Goal: Task Accomplishment & Management: Use online tool/utility

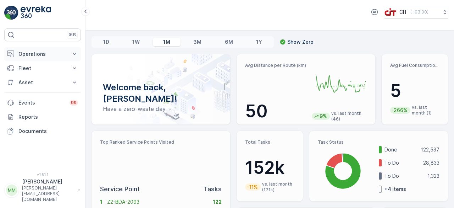
click at [76, 51] on icon at bounding box center [74, 53] width 7 height 7
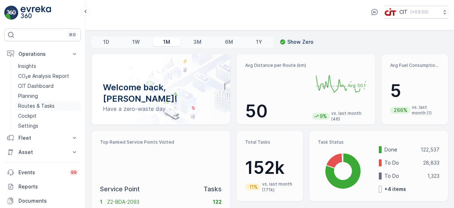
click at [67, 104] on link "Routes & Tasks" at bounding box center [48, 106] width 66 height 10
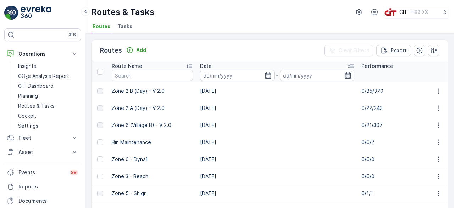
click at [345, 73] on icon "button" at bounding box center [347, 75] width 7 height 7
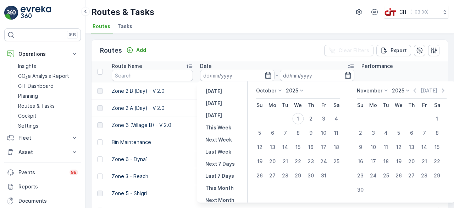
click at [280, 93] on icon at bounding box center [279, 90] width 7 height 7
click at [281, 144] on span "September" at bounding box center [273, 144] width 27 height 7
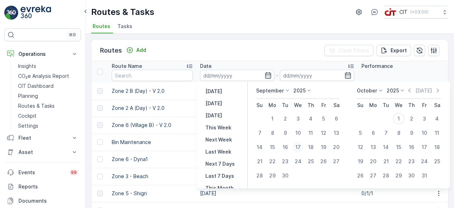
click at [299, 148] on div "17" at bounding box center [297, 146] width 11 height 11
type input "[DATE]"
click at [175, 79] on input "text" at bounding box center [152, 75] width 81 height 11
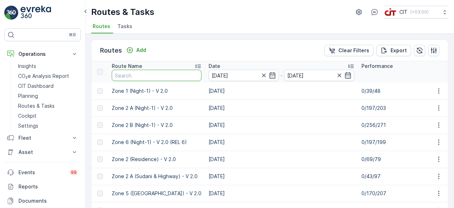
click at [175, 76] on input "text" at bounding box center [157, 75] width 90 height 11
type input "Zone 3"
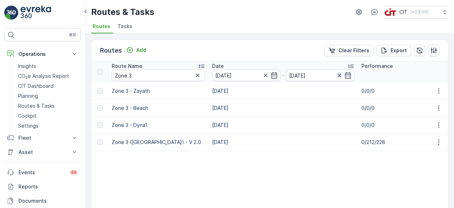
click at [338, 72] on icon "button" at bounding box center [339, 75] width 7 height 7
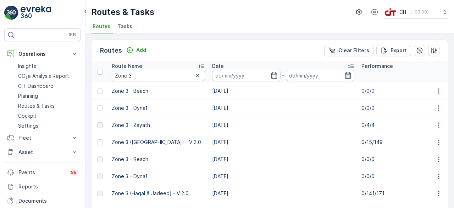
click at [345, 75] on icon "button" at bounding box center [347, 75] width 7 height 7
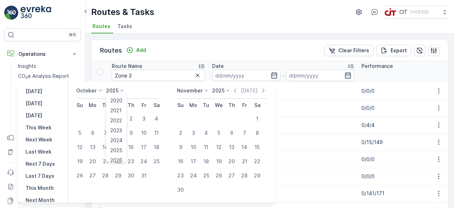
click at [123, 89] on icon at bounding box center [121, 90] width 7 height 7
click at [102, 90] on icon at bounding box center [100, 90] width 3 height 2
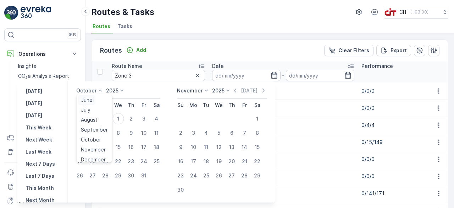
scroll to position [54, 0]
click at [97, 125] on span "September" at bounding box center [94, 125] width 27 height 7
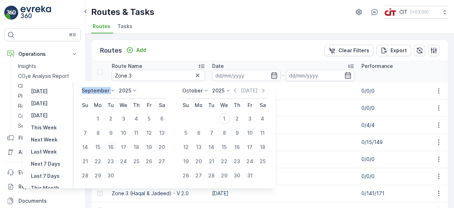
click at [115, 144] on div "16" at bounding box center [110, 146] width 11 height 11
type input "[DATE]"
click at [159, 76] on input "Zone 3" at bounding box center [158, 75] width 93 height 11
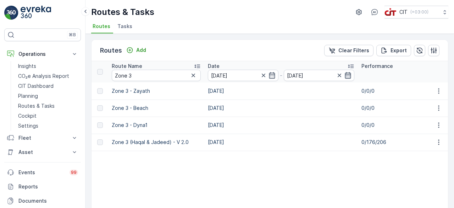
click at [347, 72] on icon "button" at bounding box center [347, 75] width 7 height 7
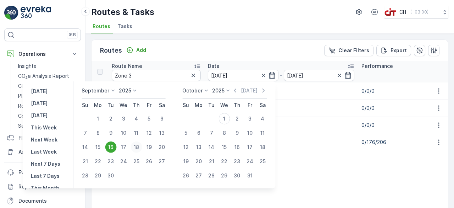
click at [134, 146] on div "18" at bounding box center [136, 146] width 11 height 11
type input "[DATE]"
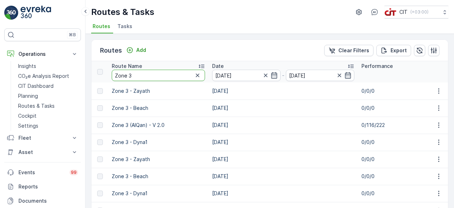
click at [170, 74] on input "Zone 3" at bounding box center [158, 75] width 93 height 11
click at [338, 76] on icon "button" at bounding box center [339, 75] width 7 height 7
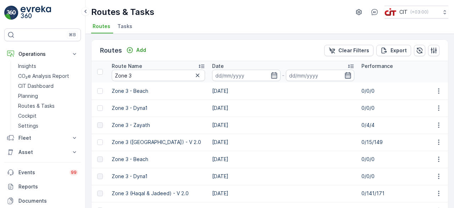
click at [345, 76] on icon "button" at bounding box center [348, 75] width 6 height 6
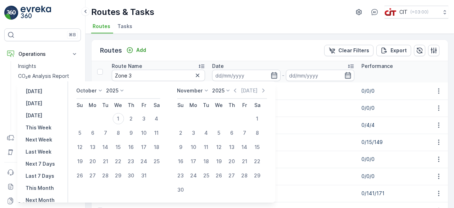
click at [104, 90] on icon at bounding box center [100, 90] width 7 height 7
click at [97, 126] on span "September" at bounding box center [94, 125] width 27 height 7
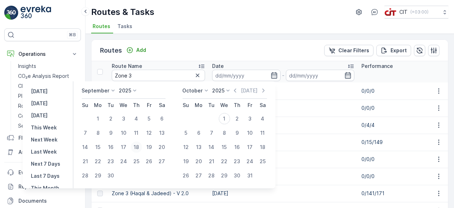
click at [138, 150] on div "18" at bounding box center [136, 146] width 11 height 11
type input "[DATE]"
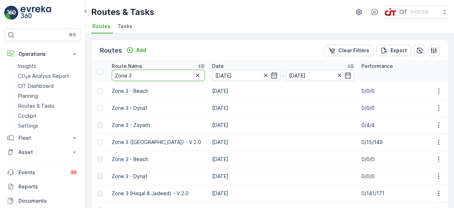
click at [153, 77] on input "Zone 3" at bounding box center [158, 75] width 93 height 11
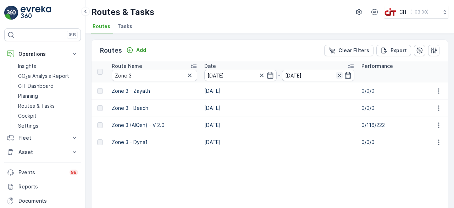
click at [336, 72] on icon "button" at bounding box center [339, 75] width 7 height 7
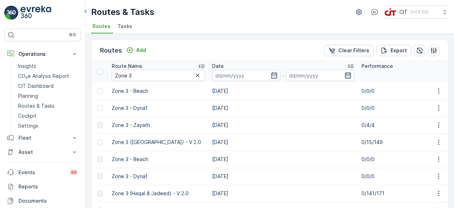
click at [346, 76] on icon "button" at bounding box center [347, 75] width 7 height 7
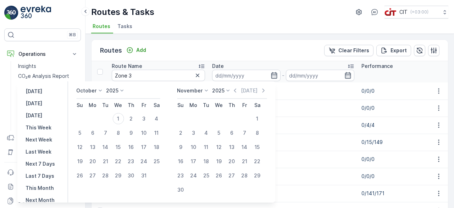
click at [104, 89] on icon at bounding box center [100, 90] width 7 height 7
click at [101, 127] on span "September" at bounding box center [94, 125] width 27 height 7
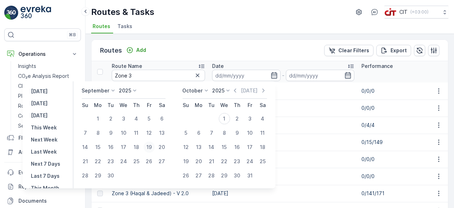
click at [151, 147] on div "19" at bounding box center [148, 146] width 11 height 11
type input "[DATE]"
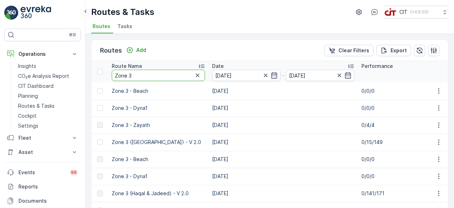
click at [165, 71] on input "Zone 3" at bounding box center [158, 75] width 93 height 11
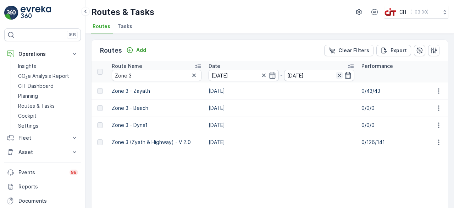
click at [341, 76] on icon "button" at bounding box center [339, 75] width 7 height 7
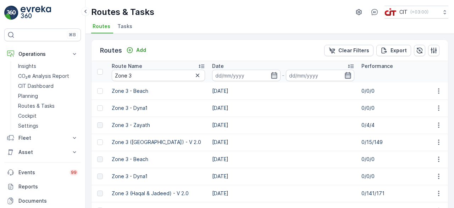
click at [346, 73] on icon "button" at bounding box center [347, 75] width 7 height 7
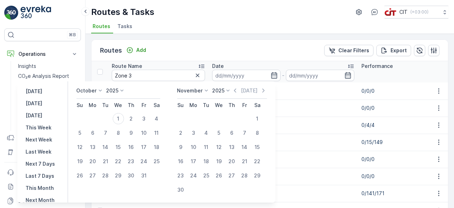
click at [101, 90] on icon at bounding box center [100, 90] width 7 height 7
click at [104, 123] on span "September" at bounding box center [94, 125] width 27 height 7
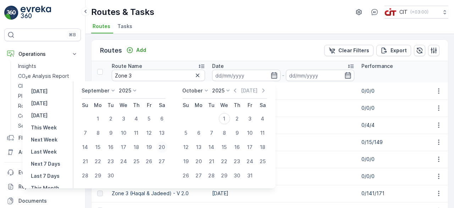
click at [167, 147] on div "20" at bounding box center [161, 146] width 11 height 11
type input "[DATE]"
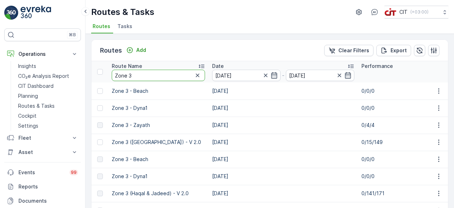
type input "[DATE]"
click at [168, 73] on input "Zone 3" at bounding box center [158, 75] width 93 height 11
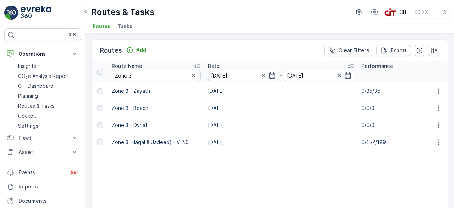
click at [341, 76] on icon "button" at bounding box center [339, 75] width 7 height 7
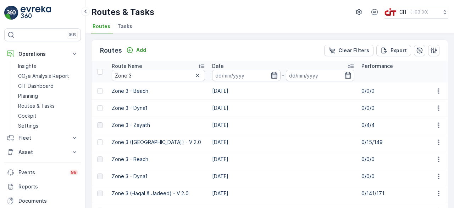
click at [271, 73] on icon "button" at bounding box center [274, 75] width 7 height 7
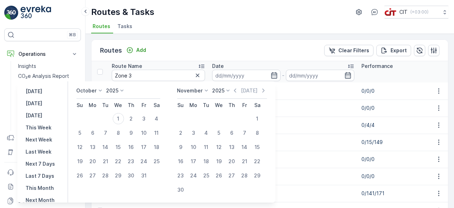
click at [101, 90] on icon at bounding box center [100, 90] width 7 height 7
click at [99, 128] on span "September" at bounding box center [94, 125] width 27 height 7
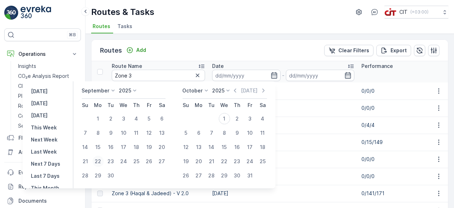
drag, startPoint x: 83, startPoint y: 161, endPoint x: 94, endPoint y: 162, distance: 10.7
click at [83, 161] on div "21" at bounding box center [84, 160] width 11 height 11
type input "[DATE]"
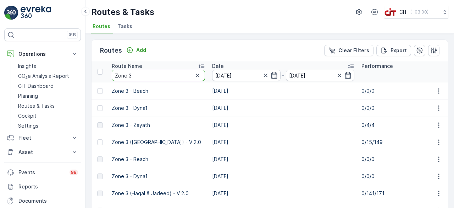
click at [130, 73] on input "Zone 3" at bounding box center [158, 75] width 93 height 11
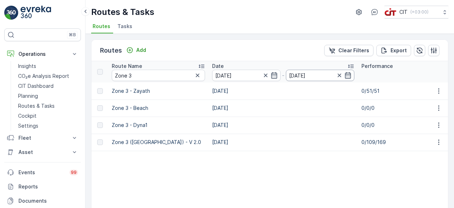
click at [334, 76] on input "[DATE]" at bounding box center [320, 75] width 68 height 11
click at [340, 75] on icon "button" at bounding box center [339, 75] width 7 height 7
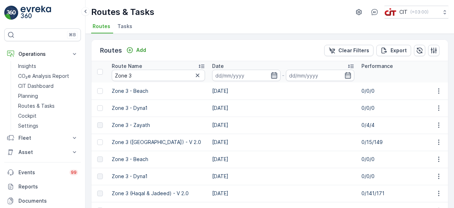
click at [271, 77] on icon "button" at bounding box center [274, 75] width 7 height 7
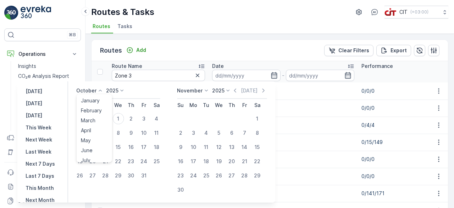
click at [104, 90] on icon at bounding box center [100, 90] width 7 height 7
click at [106, 122] on div "September" at bounding box center [94, 126] width 33 height 10
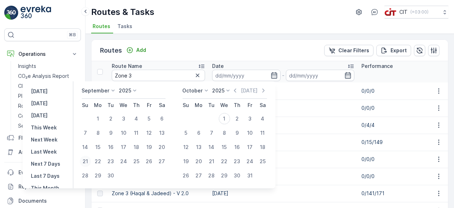
click at [87, 163] on div "21" at bounding box center [84, 160] width 11 height 11
type input "[DATE]"
click at [97, 161] on div "22" at bounding box center [97, 160] width 11 height 11
type input "[DATE]"
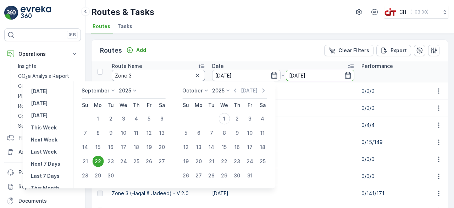
click at [172, 74] on input "Zone 3" at bounding box center [158, 75] width 93 height 11
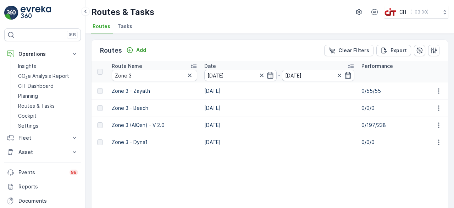
click at [341, 75] on div at bounding box center [344, 75] width 16 height 7
click at [339, 74] on icon "button" at bounding box center [339, 75] width 7 height 7
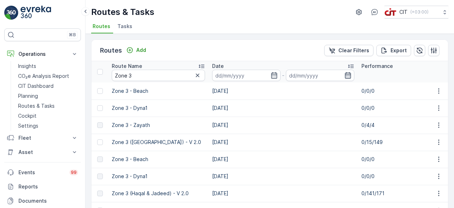
click at [345, 73] on icon "button" at bounding box center [347, 75] width 7 height 7
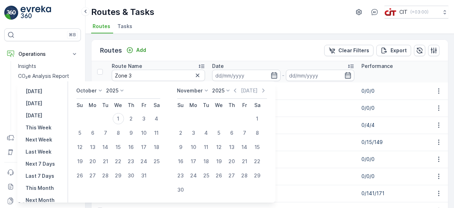
click at [103, 90] on icon at bounding box center [100, 90] width 7 height 7
click at [103, 127] on span "September" at bounding box center [94, 125] width 27 height 7
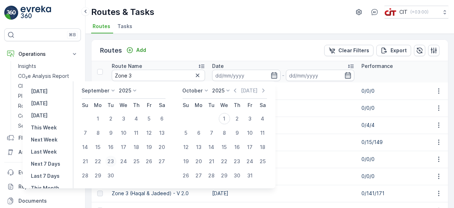
click at [115, 163] on div "23" at bounding box center [110, 160] width 11 height 11
type input "[DATE]"
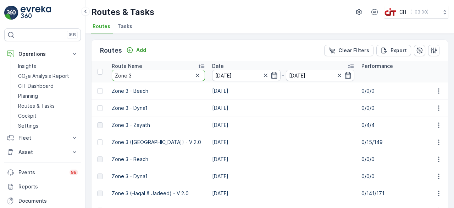
click at [170, 75] on input "Zone 3" at bounding box center [158, 75] width 93 height 11
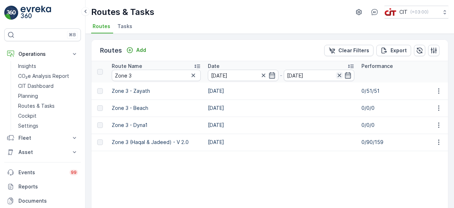
click at [337, 73] on icon "button" at bounding box center [339, 75] width 7 height 7
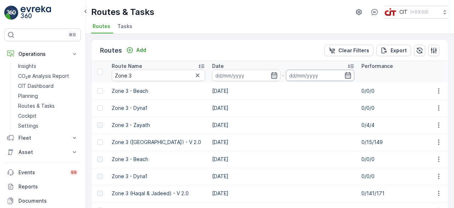
click at [351, 73] on input at bounding box center [320, 75] width 68 height 11
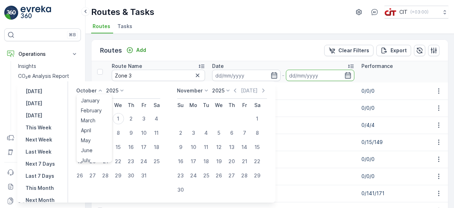
click at [103, 88] on icon at bounding box center [100, 90] width 7 height 7
click at [95, 124] on span "September" at bounding box center [94, 125] width 27 height 7
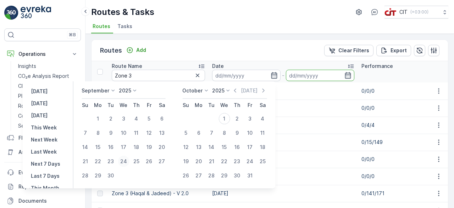
click at [123, 161] on div "24" at bounding box center [123, 160] width 11 height 11
type input "[DATE]"
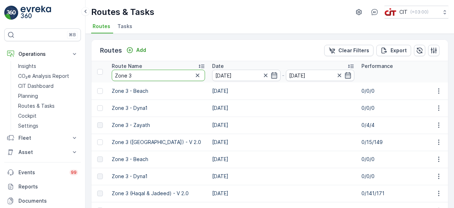
type input "[DATE]"
click at [156, 78] on input "Zone 3" at bounding box center [158, 75] width 93 height 11
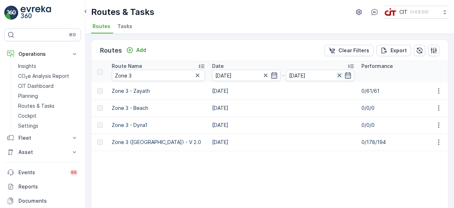
click at [338, 75] on icon "button" at bounding box center [340, 75] width 4 height 4
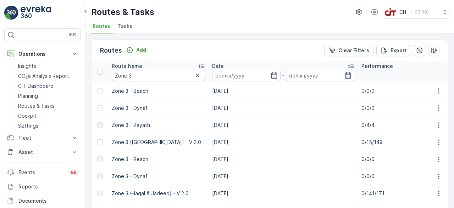
click at [348, 73] on icon "button" at bounding box center [347, 75] width 7 height 7
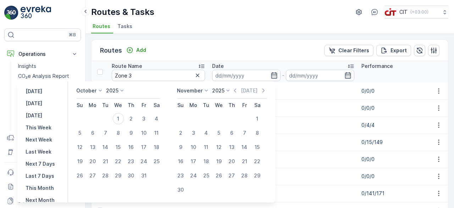
click at [106, 91] on div "[DATE]" at bounding box center [100, 90] width 49 height 7
click at [101, 90] on icon at bounding box center [100, 90] width 7 height 7
click at [108, 125] on span "September" at bounding box center [94, 125] width 27 height 7
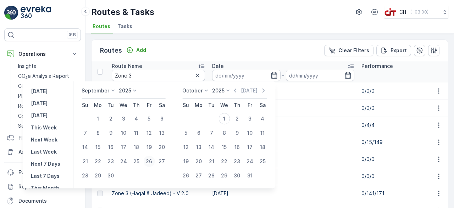
click at [153, 161] on div "26" at bounding box center [148, 160] width 11 height 11
type input "[DATE]"
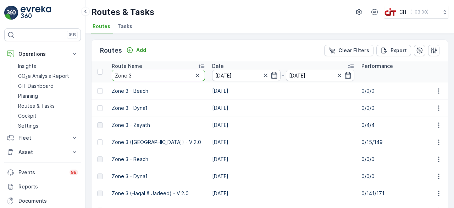
click at [178, 74] on input "Zone 3" at bounding box center [158, 75] width 93 height 11
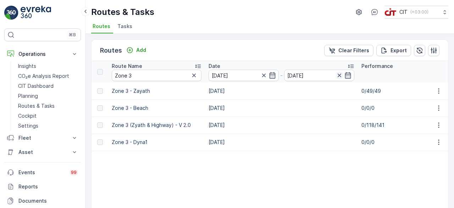
click at [340, 75] on icon "button" at bounding box center [339, 75] width 7 height 7
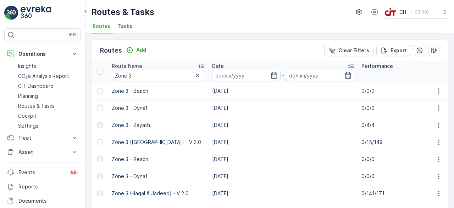
click at [347, 73] on icon "button" at bounding box center [347, 75] width 7 height 7
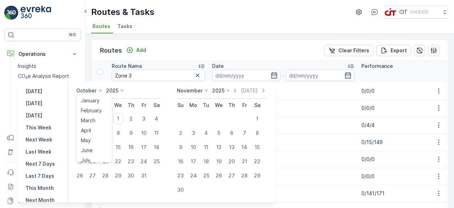
click at [102, 90] on icon at bounding box center [100, 90] width 3 height 2
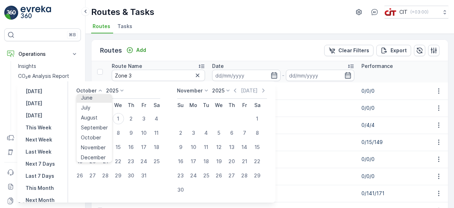
scroll to position [54, 0]
click at [106, 125] on span "September" at bounding box center [94, 125] width 27 height 7
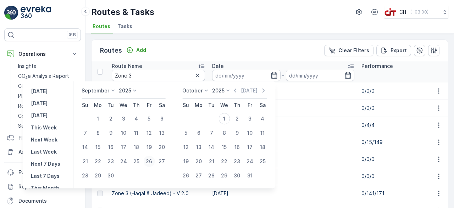
click at [153, 163] on div "26" at bounding box center [148, 160] width 11 height 11
type input "[DATE]"
click at [172, 75] on input "Zone 3" at bounding box center [158, 75] width 93 height 11
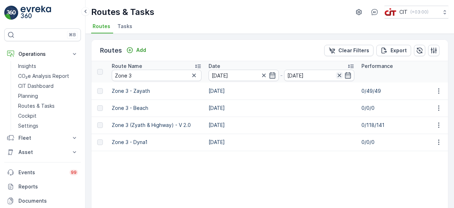
click at [340, 76] on icon "button" at bounding box center [340, 75] width 4 height 4
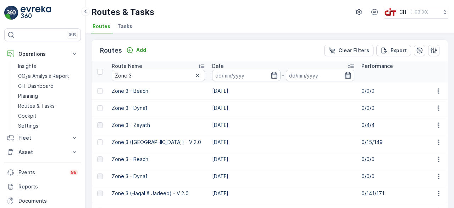
click at [346, 76] on icon "button" at bounding box center [347, 75] width 7 height 7
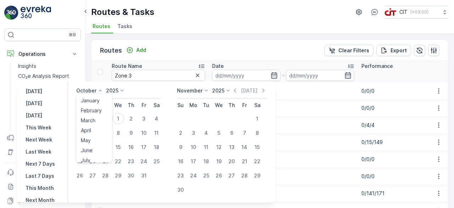
click at [104, 91] on icon at bounding box center [100, 90] width 7 height 7
click at [107, 128] on span "September" at bounding box center [94, 125] width 27 height 7
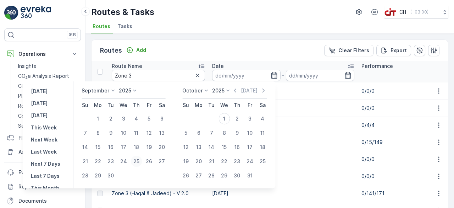
click at [134, 160] on div "25" at bounding box center [136, 160] width 11 height 11
type input "[DATE]"
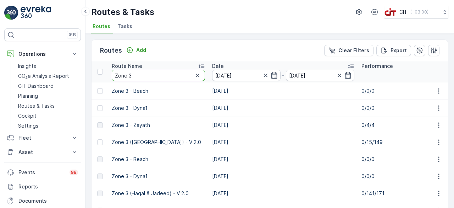
click at [159, 76] on input "Zone 3" at bounding box center [158, 75] width 93 height 11
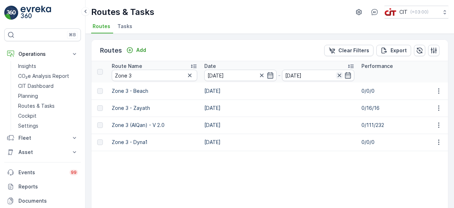
click at [339, 76] on icon "button" at bounding box center [340, 75] width 4 height 4
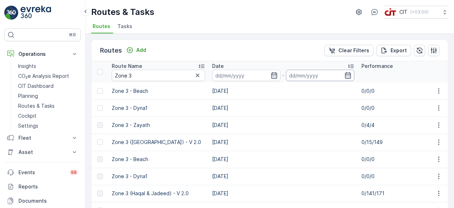
drag, startPoint x: 344, startPoint y: 76, endPoint x: 341, endPoint y: 76, distance: 3.9
click at [345, 76] on icon "button" at bounding box center [347, 75] width 7 height 7
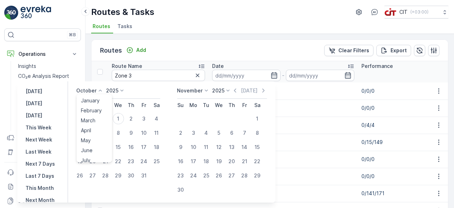
click at [102, 87] on icon at bounding box center [100, 90] width 7 height 7
click at [100, 127] on span "September" at bounding box center [94, 125] width 27 height 7
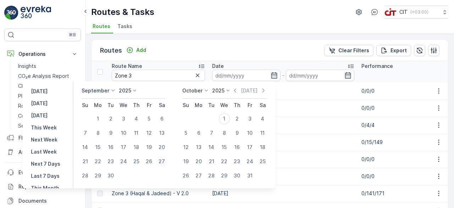
click at [160, 160] on div "27" at bounding box center [161, 160] width 11 height 11
type input "[DATE]"
click at [160, 73] on input "Zone 3" at bounding box center [158, 75] width 93 height 11
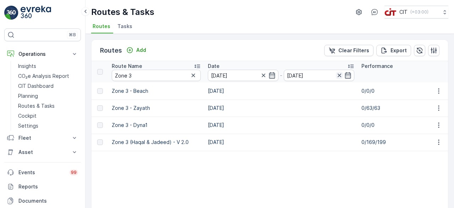
click at [338, 76] on icon "button" at bounding box center [340, 75] width 4 height 4
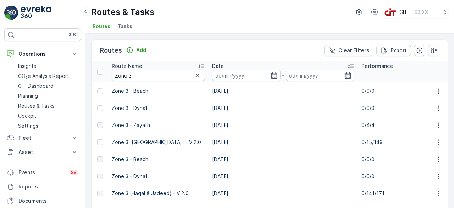
click at [348, 76] on icon "button" at bounding box center [347, 75] width 7 height 7
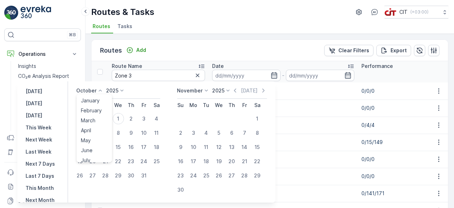
click at [99, 90] on icon at bounding box center [100, 90] width 7 height 7
click at [99, 126] on span "September" at bounding box center [94, 125] width 27 height 7
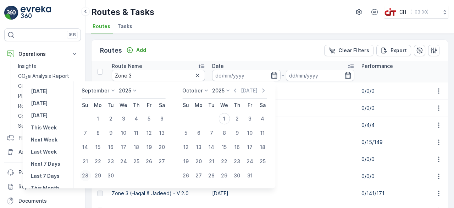
click at [90, 173] on div "28" at bounding box center [84, 175] width 11 height 11
type input "[DATE]"
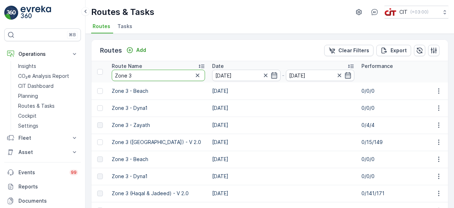
click at [169, 77] on input "Zone 3" at bounding box center [158, 75] width 93 height 11
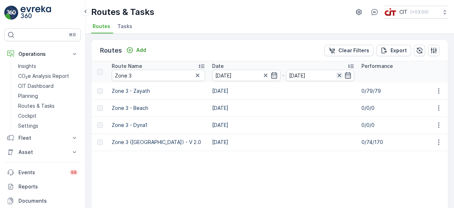
click at [339, 76] on icon "button" at bounding box center [340, 75] width 4 height 4
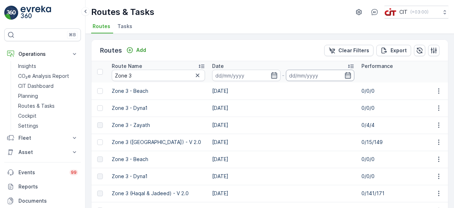
click at [352, 75] on input at bounding box center [320, 75] width 68 height 11
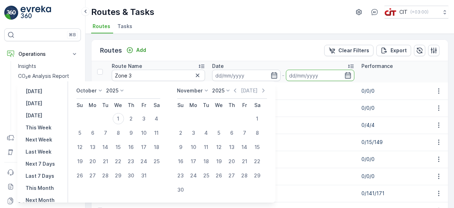
click at [104, 89] on icon at bounding box center [100, 90] width 7 height 7
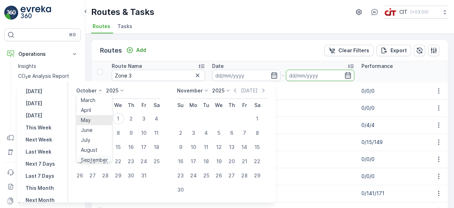
scroll to position [54, 0]
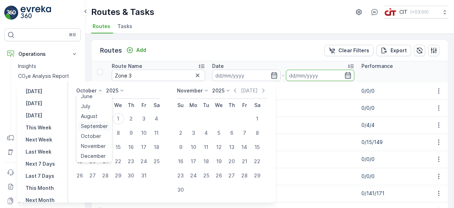
click at [105, 126] on span "September" at bounding box center [94, 125] width 27 height 7
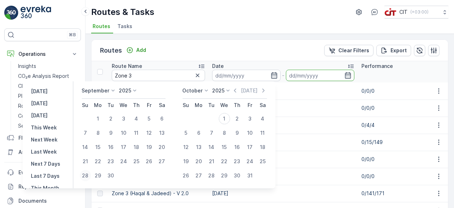
click at [85, 176] on div "28" at bounding box center [84, 175] width 11 height 11
type input "[DATE]"
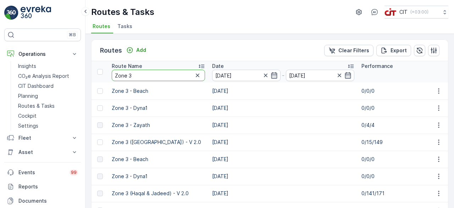
click at [169, 78] on input "Zone 3" at bounding box center [158, 75] width 93 height 11
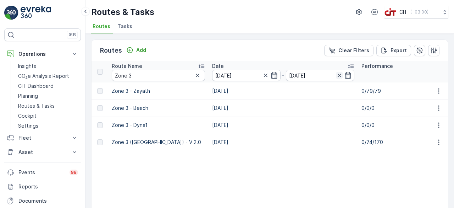
click at [339, 74] on icon "button" at bounding box center [339, 75] width 7 height 7
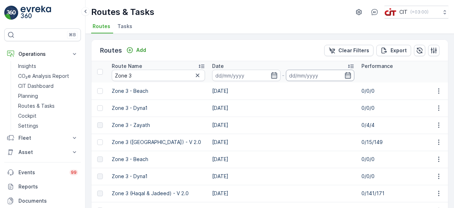
click at [350, 76] on div at bounding box center [320, 75] width 68 height 11
click at [347, 76] on icon "button" at bounding box center [347, 75] width 7 height 7
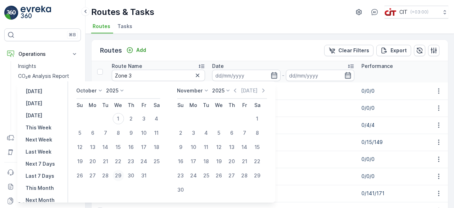
click at [123, 177] on div "29" at bounding box center [117, 175] width 11 height 11
type input "[DATE]"
click at [164, 76] on input "Zone 3" at bounding box center [158, 75] width 93 height 11
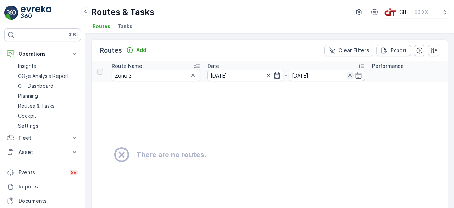
click at [348, 74] on icon "button" at bounding box center [350, 75] width 4 height 4
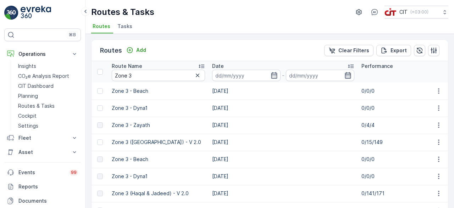
click at [345, 76] on icon "button" at bounding box center [348, 75] width 6 height 6
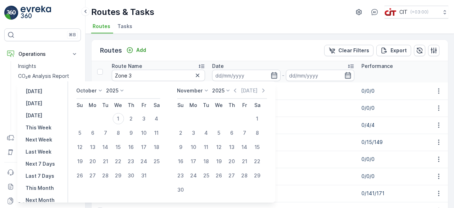
click at [104, 91] on icon at bounding box center [100, 90] width 7 height 7
click at [97, 127] on span "September" at bounding box center [94, 125] width 27 height 7
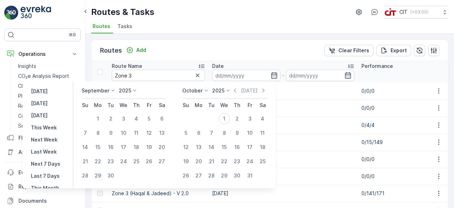
click at [98, 173] on div "29" at bounding box center [97, 175] width 11 height 11
type input "[DATE]"
click at [137, 77] on input "Zone 3" at bounding box center [158, 75] width 93 height 11
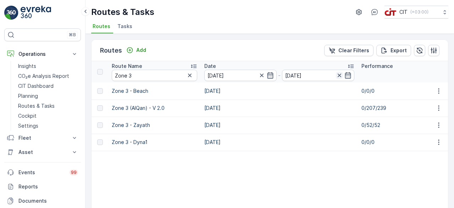
click at [340, 73] on icon "button" at bounding box center [340, 75] width 4 height 4
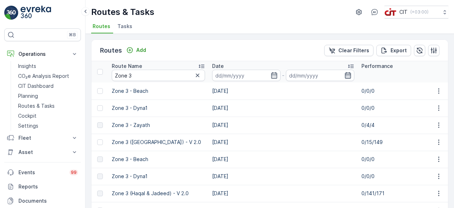
click at [346, 76] on icon "button" at bounding box center [347, 75] width 7 height 7
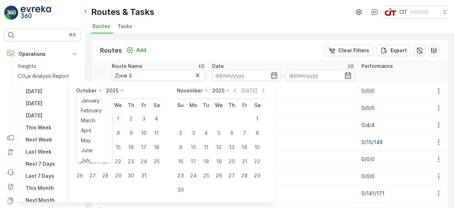
click at [104, 87] on icon at bounding box center [100, 90] width 7 height 7
click at [102, 126] on span "September" at bounding box center [94, 125] width 27 height 7
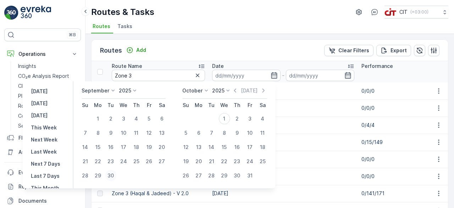
click at [111, 175] on div "30" at bounding box center [110, 175] width 11 height 11
type input "[DATE]"
click at [150, 72] on input "Zone 3" at bounding box center [158, 75] width 93 height 11
